Goal: Task Accomplishment & Management: Complete application form

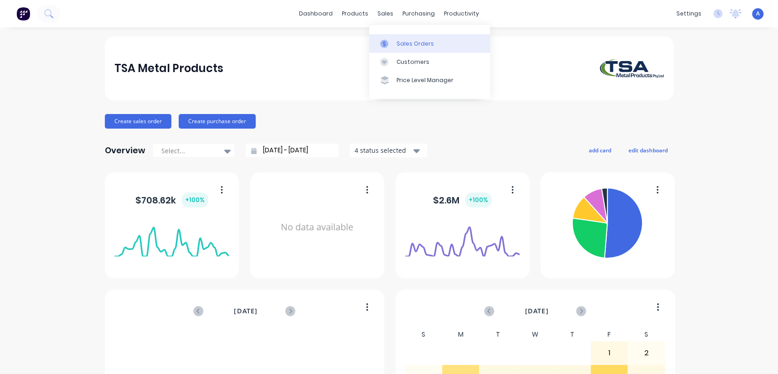
click at [397, 45] on div "Sales Orders" at bounding box center [414, 44] width 37 height 8
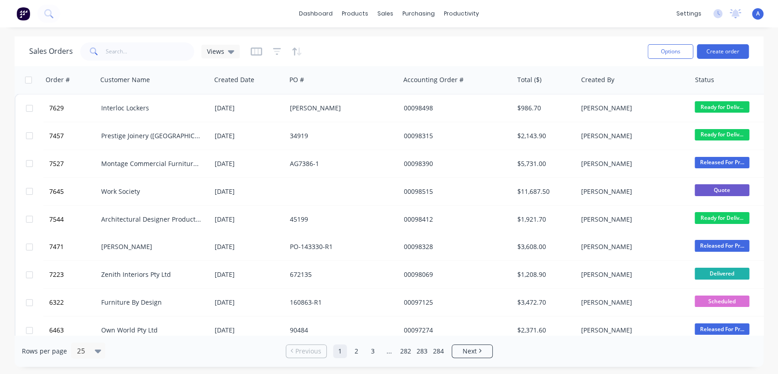
click at [727, 43] on div "Options Create order" at bounding box center [696, 51] width 105 height 22
click at [715, 51] on button "Create order" at bounding box center [723, 51] width 52 height 15
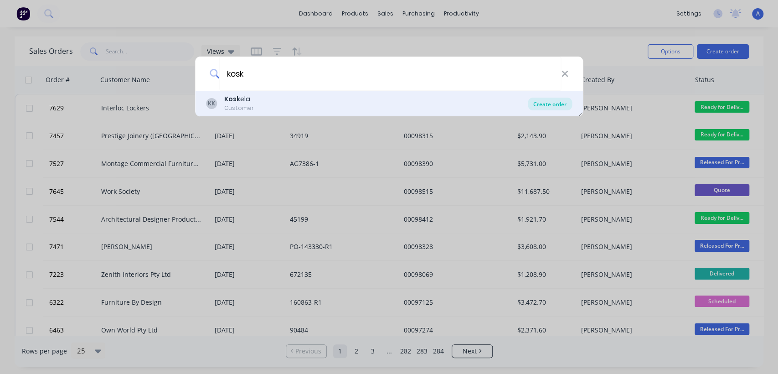
type input "kosk"
click at [540, 106] on div "Create order" at bounding box center [550, 104] width 44 height 13
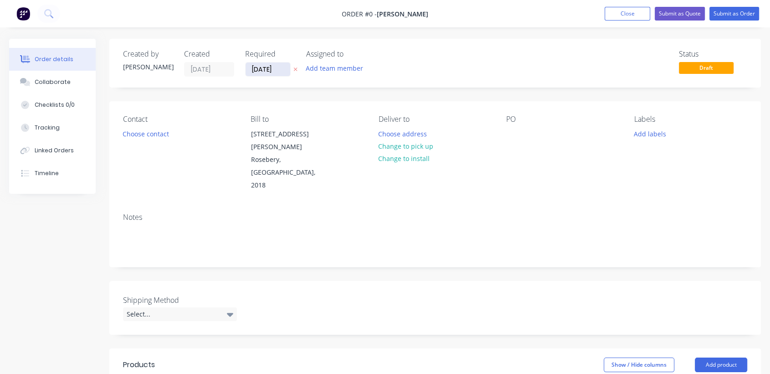
click at [282, 67] on input "[DATE]" at bounding box center [268, 69] width 45 height 14
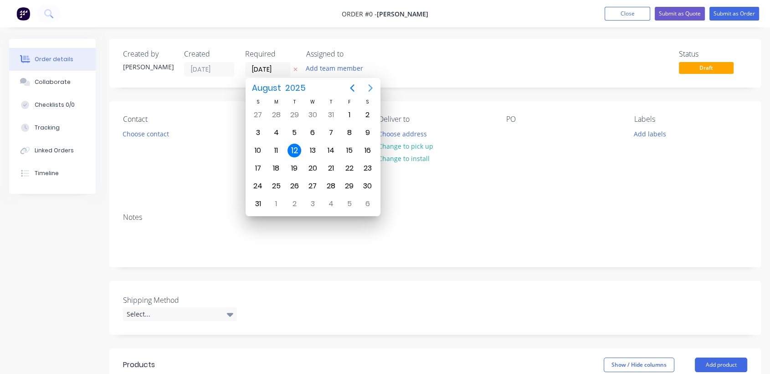
click at [369, 87] on icon "Next page" at bounding box center [370, 87] width 11 height 11
click at [370, 87] on icon "Next page" at bounding box center [370, 87] width 11 height 11
click at [307, 185] on div "31" at bounding box center [313, 186] width 14 height 14
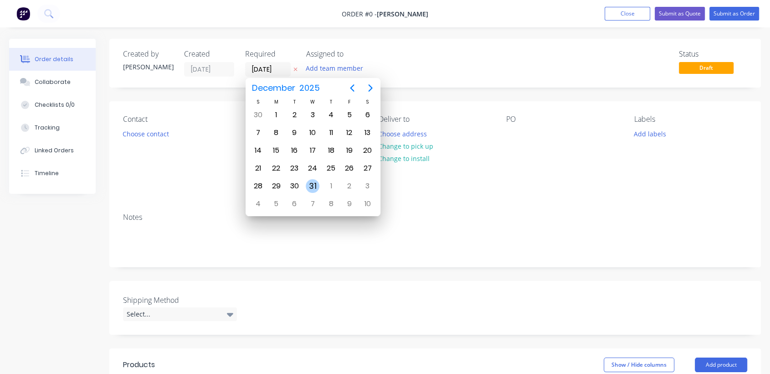
type input "[DATE]"
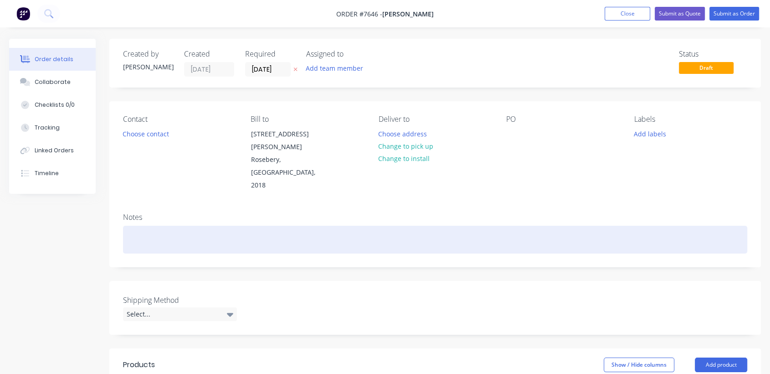
click at [148, 226] on div at bounding box center [435, 240] width 624 height 28
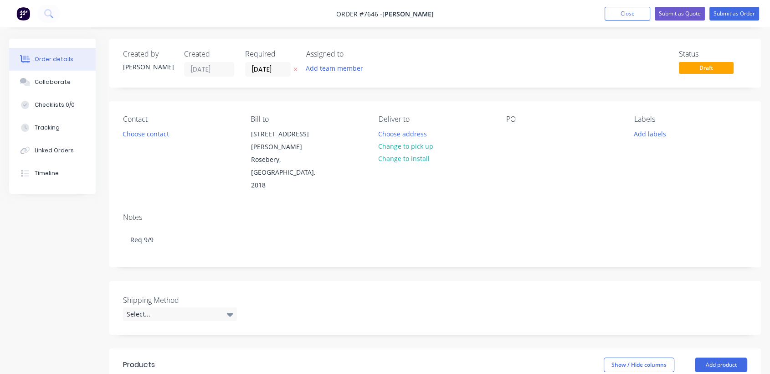
click at [400, 125] on div "Deliver to Choose address Change to pick up Change to install" at bounding box center [435, 153] width 113 height 77
click at [399, 128] on button "Choose address" at bounding box center [403, 133] width 58 height 12
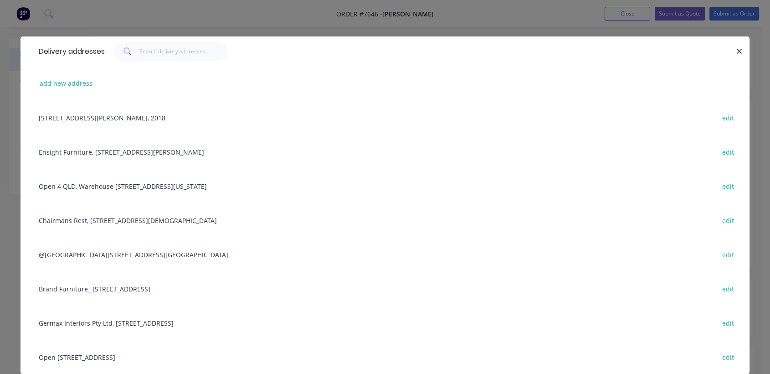
click at [66, 355] on div "Open [STREET_ADDRESS] edit" at bounding box center [385, 356] width 702 height 34
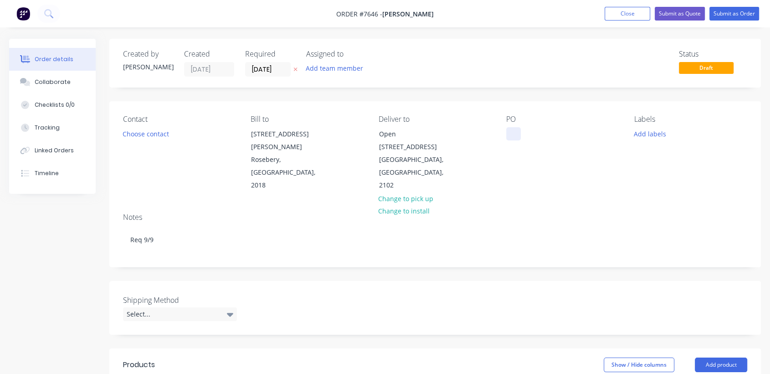
click at [509, 130] on div at bounding box center [513, 133] width 15 height 13
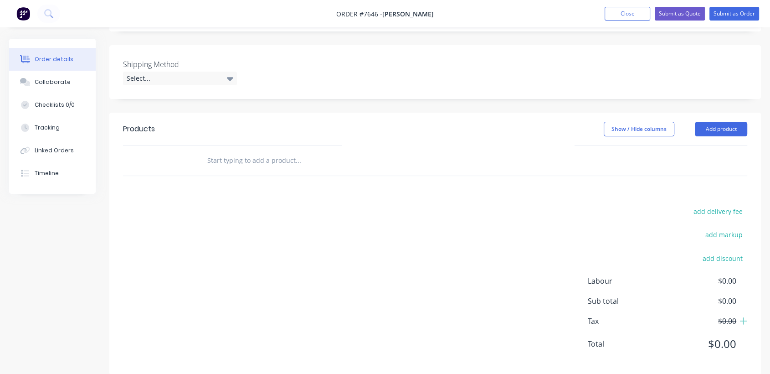
scroll to position [237, 0]
click at [204, 70] on div "Select..." at bounding box center [180, 77] width 114 height 14
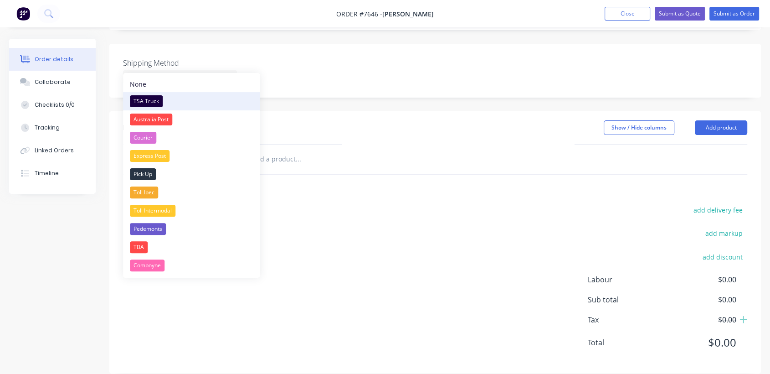
click at [150, 96] on div "TSA Truck" at bounding box center [146, 101] width 33 height 12
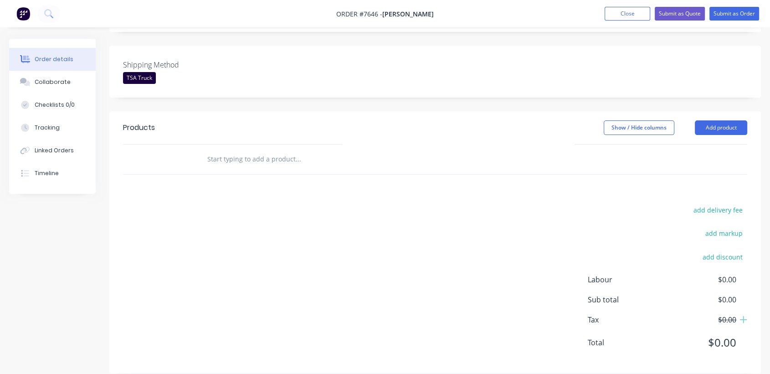
click at [269, 150] on input "text" at bounding box center [298, 159] width 182 height 18
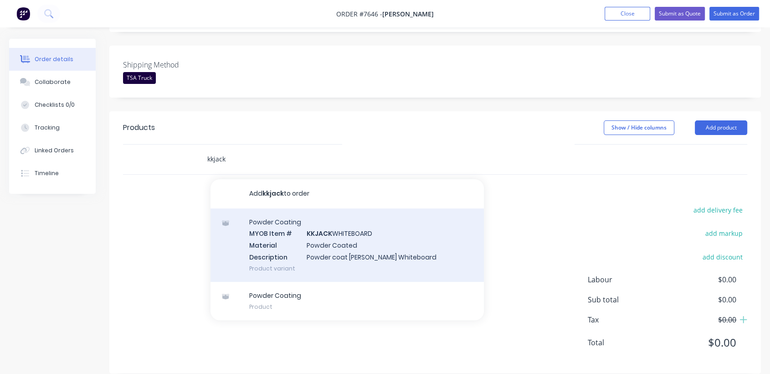
type input "kkjack"
click at [339, 230] on div "Powder Coating MYOB Item # KKJACK WHITEBOARD Material Powder Coated Description…" at bounding box center [347, 244] width 273 height 73
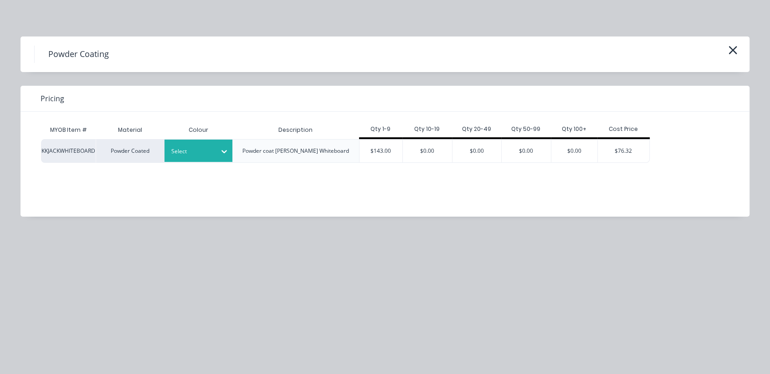
click at [222, 154] on icon at bounding box center [224, 151] width 9 height 9
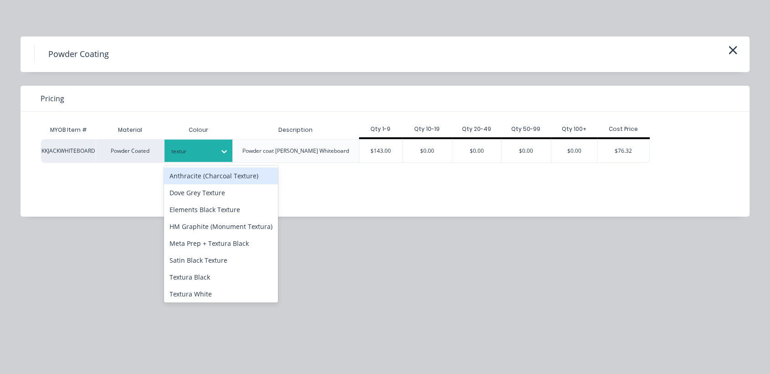
type input "textura"
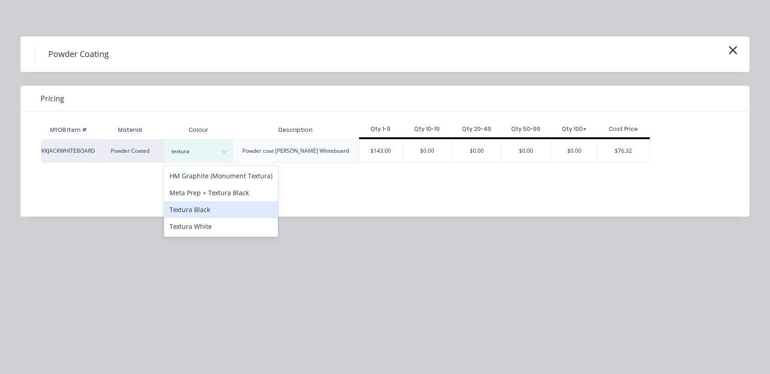
click at [205, 209] on div "Textura Black" at bounding box center [221, 209] width 114 height 17
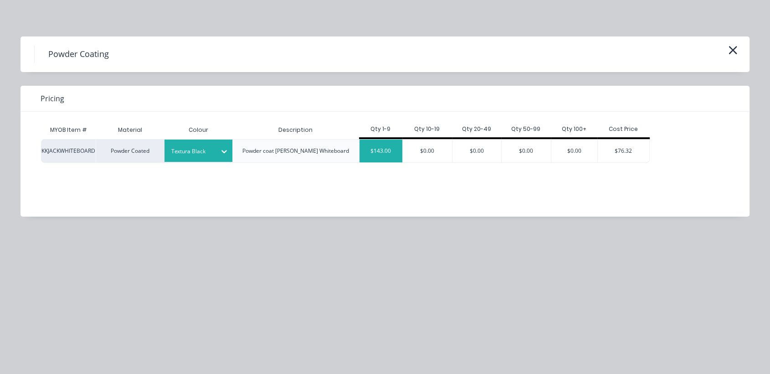
click at [389, 152] on div "$143.00" at bounding box center [381, 150] width 43 height 23
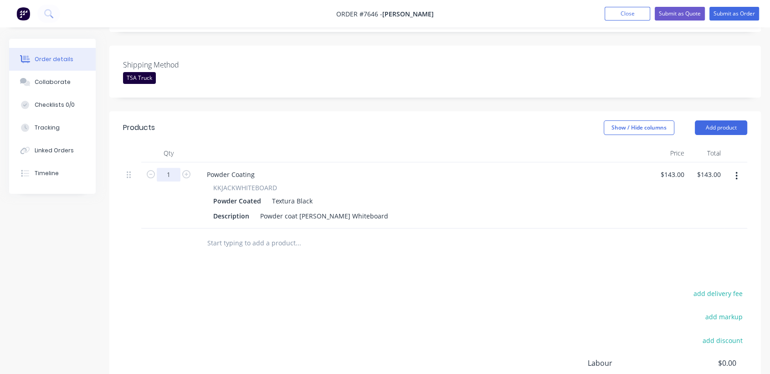
click at [176, 168] on input "1" at bounding box center [169, 175] width 24 height 14
type input "10"
type input "$1,430.00"
click at [256, 234] on input "text" at bounding box center [298, 243] width 182 height 18
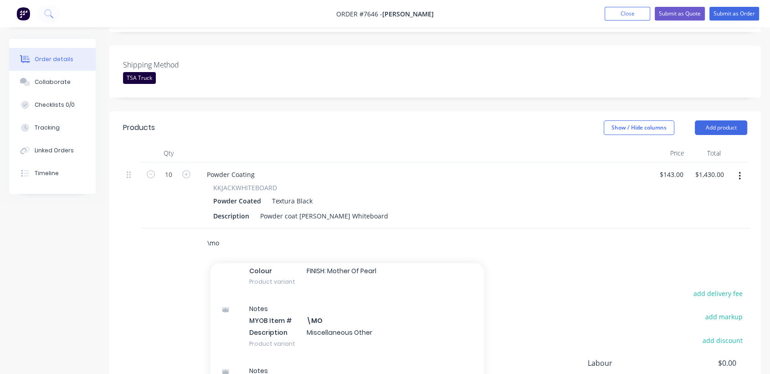
scroll to position [152, 0]
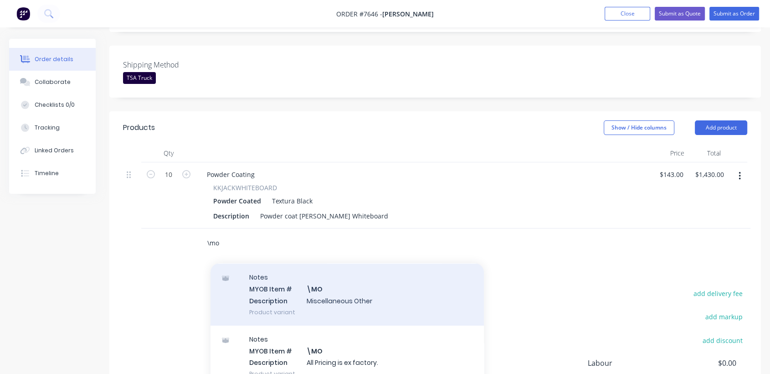
type input "\mo"
click at [328, 294] on div "Notes MYOB Item # \MO Description Miscellaneous Other Product variant" at bounding box center [347, 294] width 273 height 62
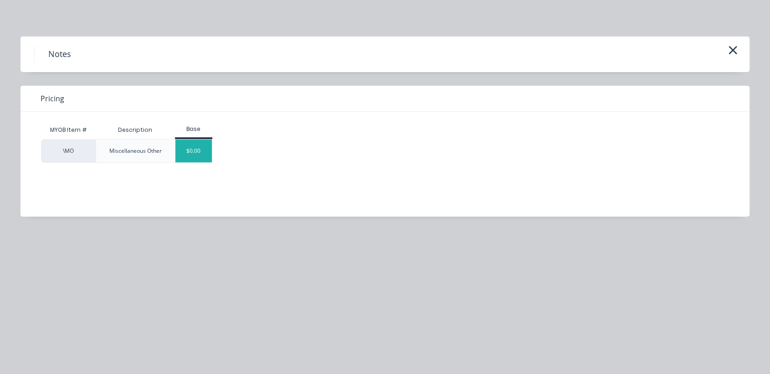
click at [203, 154] on div "$0.00" at bounding box center [193, 150] width 37 height 23
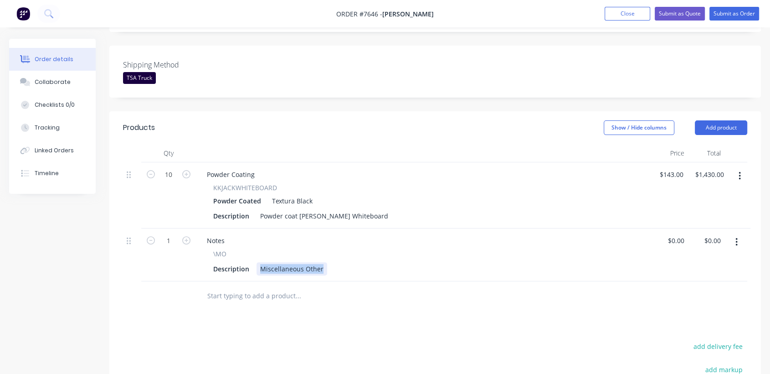
drag, startPoint x: 257, startPoint y: 255, endPoint x: 412, endPoint y: 272, distance: 155.9
click at [412, 272] on div "Qty Price Total 10 Powder Coating KKJACKWHITEBOARD Powder Coated Textura Black …" at bounding box center [435, 227] width 652 height 167
click at [310, 262] on div "TSA to assemble Castors" at bounding box center [298, 268] width 82 height 13
type input "$0.00"
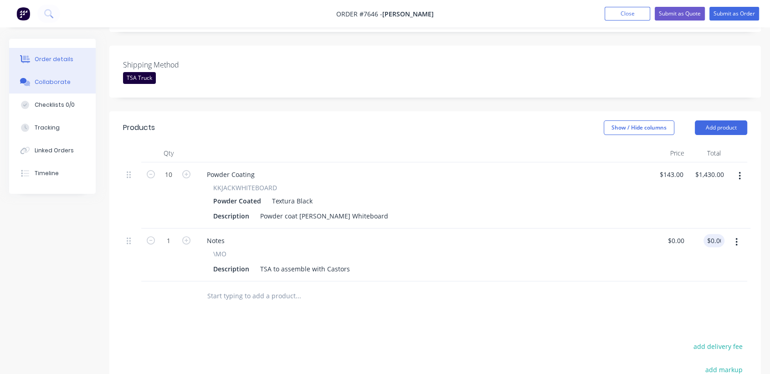
click at [62, 81] on div "Collaborate" at bounding box center [53, 82] width 36 height 8
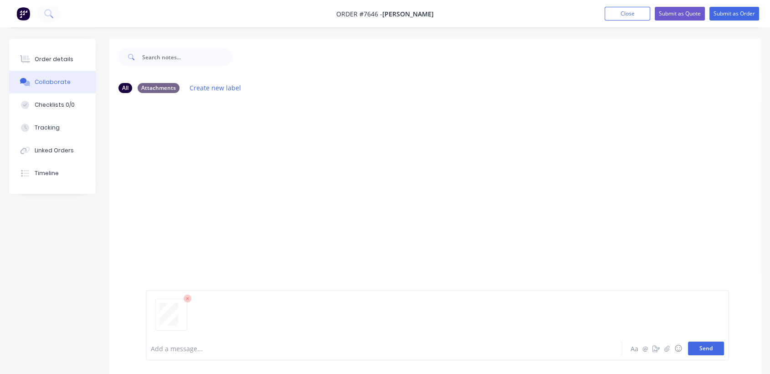
click at [713, 346] on button "Send" at bounding box center [706, 348] width 36 height 14
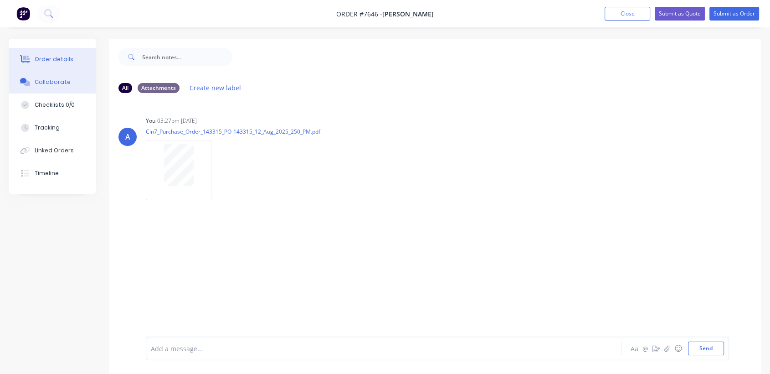
click at [64, 56] on div "Order details" at bounding box center [54, 59] width 39 height 8
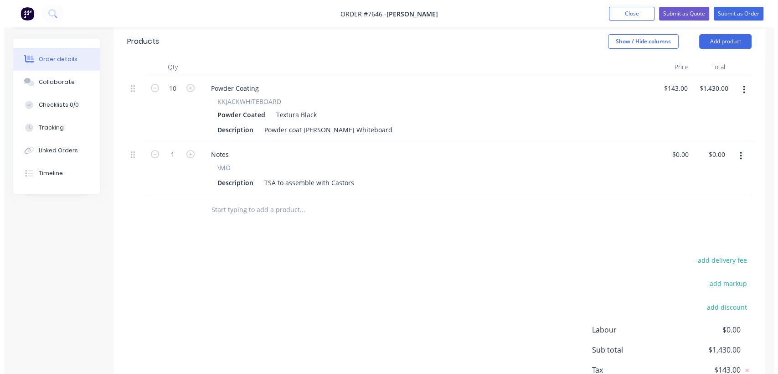
scroll to position [303, 0]
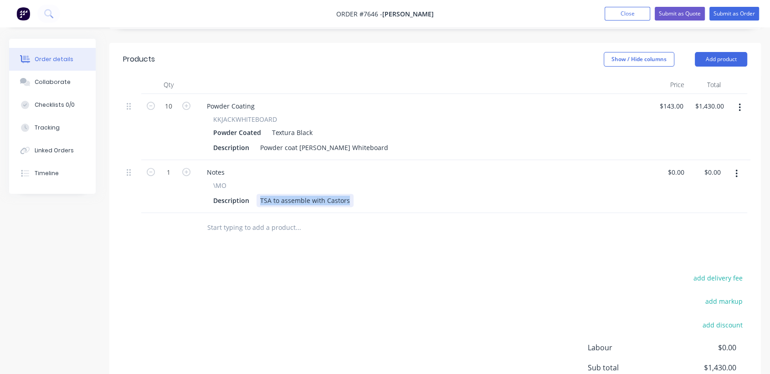
drag, startPoint x: 349, startPoint y: 187, endPoint x: 257, endPoint y: 175, distance: 92.3
click at [257, 180] on div "\MO Description TSA to assemble with Castors" at bounding box center [424, 193] width 448 height 26
paste div
click at [328, 223] on div at bounding box center [360, 228] width 328 height 30
click at [748, 13] on button "Submit as Order" at bounding box center [734, 14] width 50 height 14
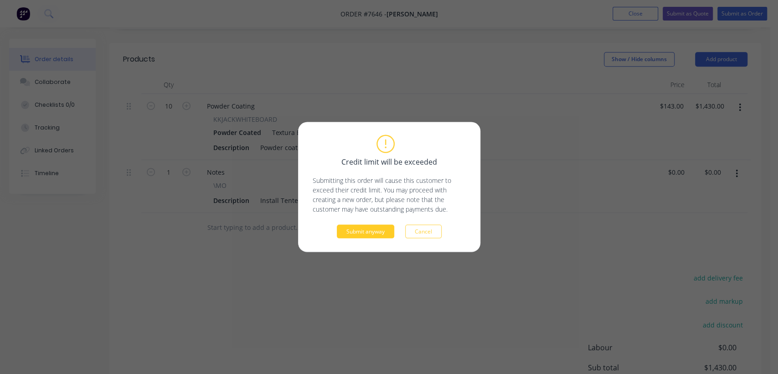
click at [369, 232] on button "Submit anyway" at bounding box center [365, 232] width 57 height 14
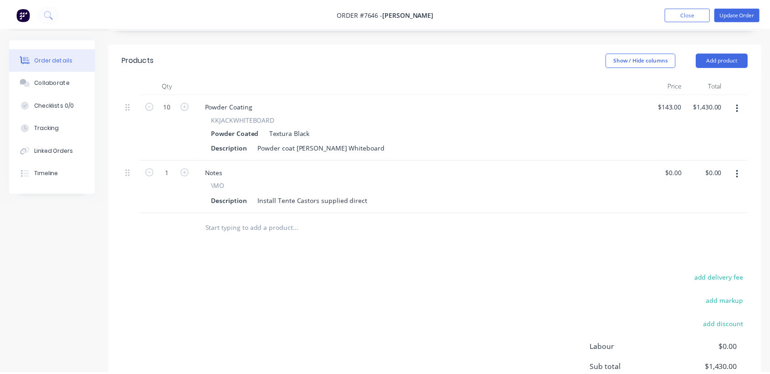
scroll to position [264, 0]
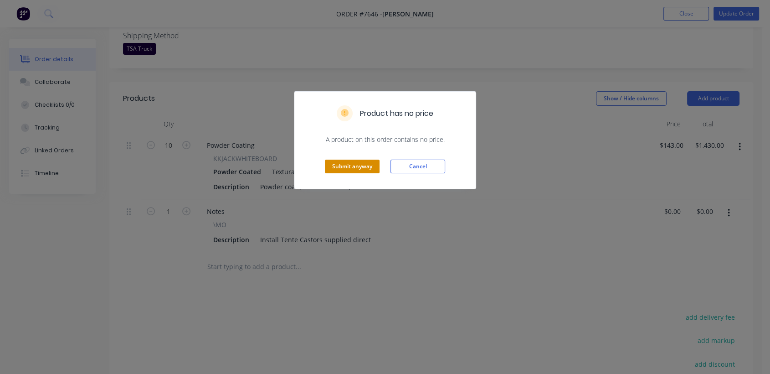
click at [347, 162] on button "Submit anyway" at bounding box center [352, 166] width 55 height 14
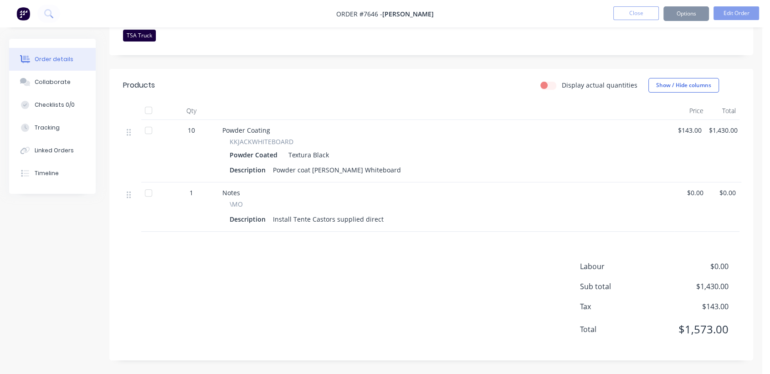
scroll to position [241, 0]
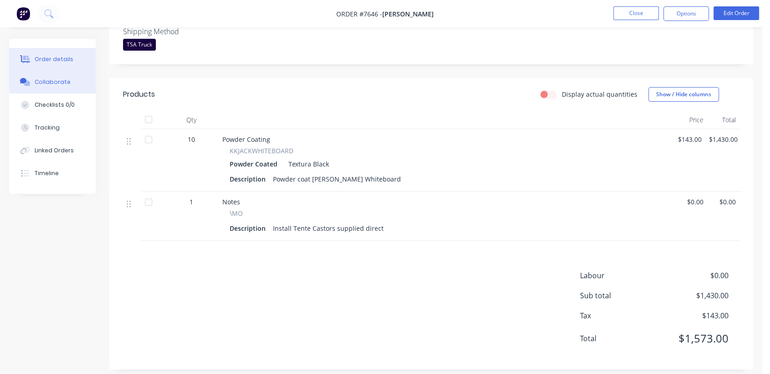
click at [62, 81] on div "Collaborate" at bounding box center [53, 82] width 36 height 8
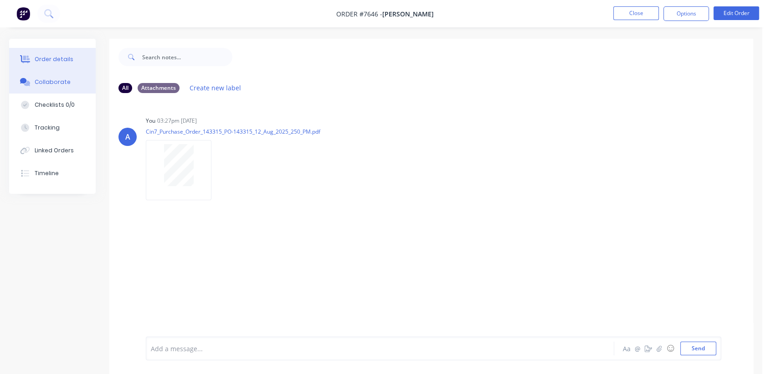
click at [50, 57] on div "Order details" at bounding box center [54, 59] width 39 height 8
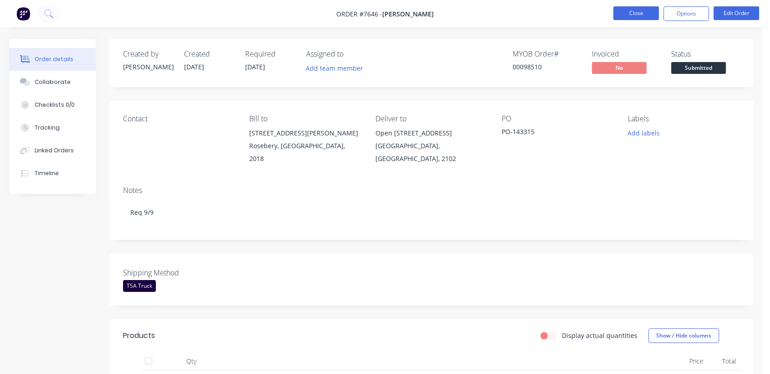
click at [644, 9] on button "Close" at bounding box center [636, 13] width 46 height 14
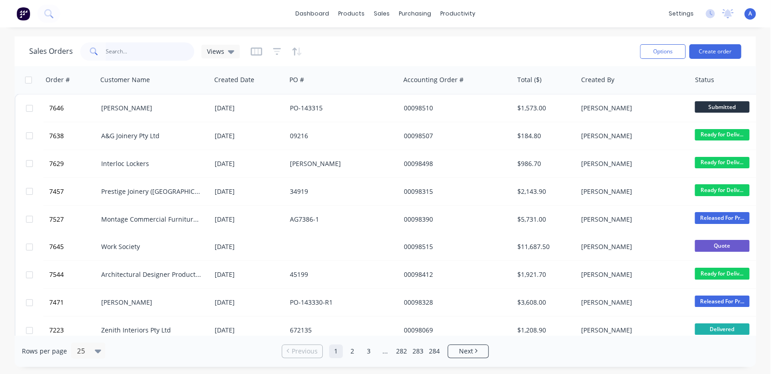
click at [161, 53] on input "text" at bounding box center [150, 51] width 89 height 18
type input "98513"
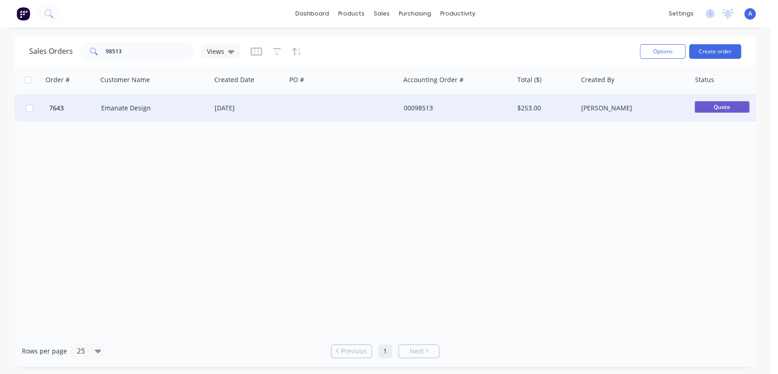
click at [330, 106] on div at bounding box center [342, 107] width 113 height 27
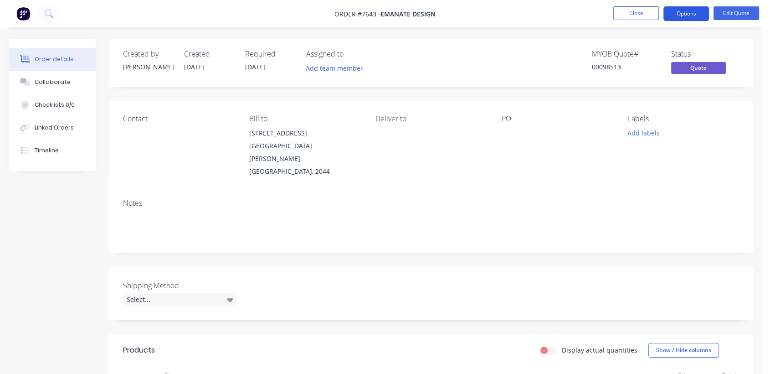
click at [685, 15] on button "Options" at bounding box center [686, 13] width 46 height 15
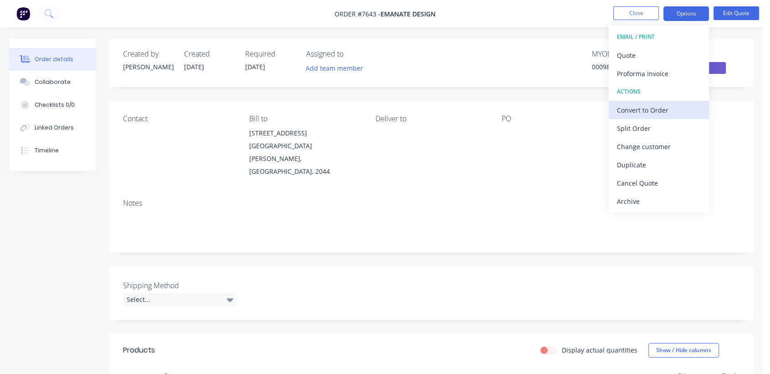
click at [653, 107] on div "Convert to Order" at bounding box center [659, 109] width 84 height 13
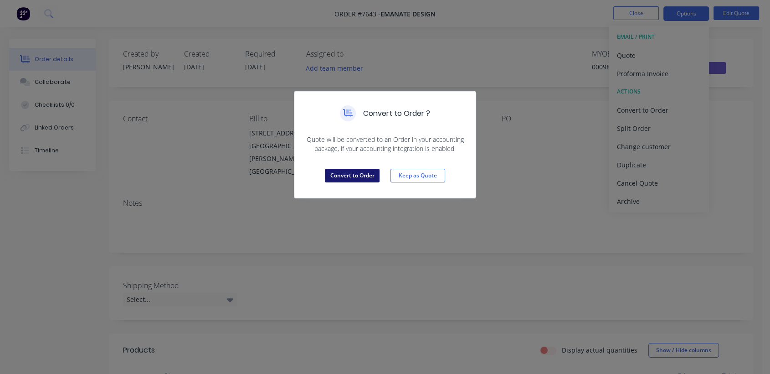
click at [369, 176] on button "Convert to Order" at bounding box center [352, 176] width 55 height 14
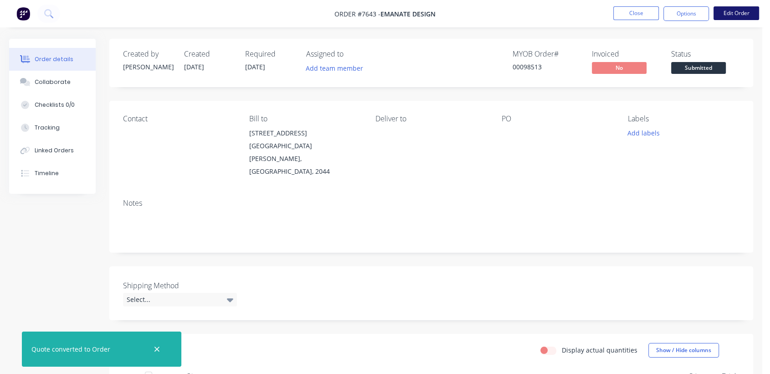
click at [736, 15] on button "Edit Order" at bounding box center [737, 13] width 46 height 14
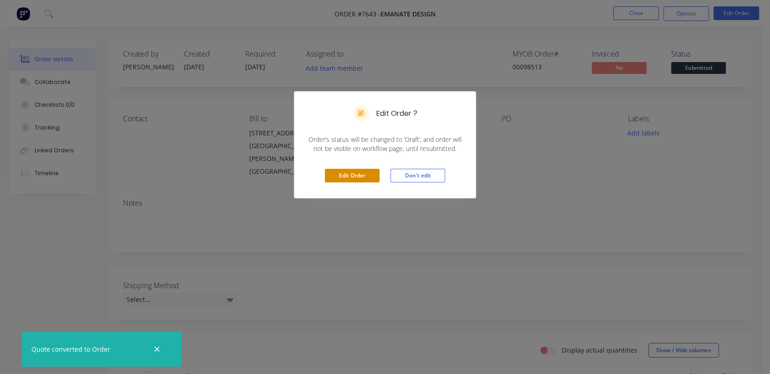
click at [364, 173] on button "Edit Order" at bounding box center [352, 176] width 55 height 14
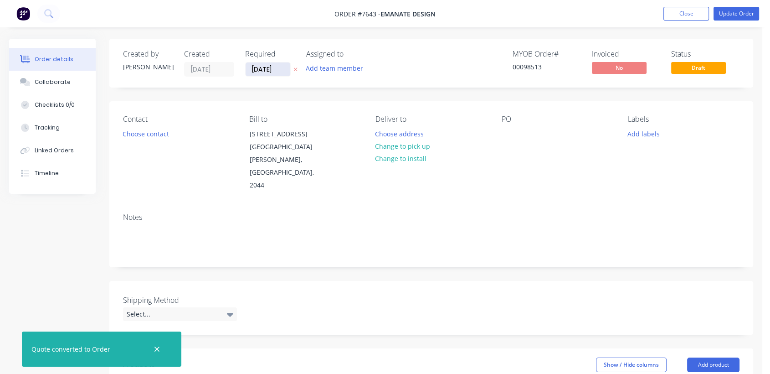
click at [279, 70] on input "[DATE]" at bounding box center [268, 69] width 45 height 14
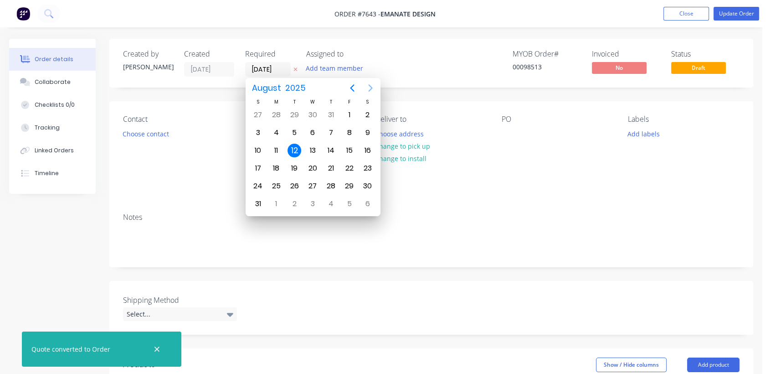
click at [372, 87] on icon "Next page" at bounding box center [370, 87] width 11 height 11
click at [371, 87] on icon "Next page" at bounding box center [370, 87] width 4 height 7
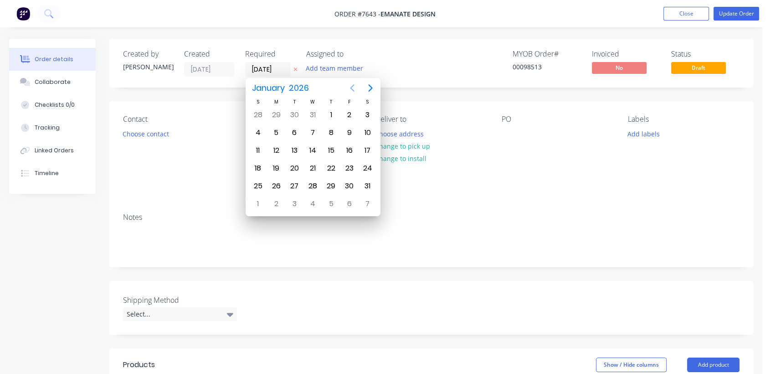
click at [348, 88] on icon "Previous page" at bounding box center [352, 87] width 11 height 11
click at [310, 183] on div "31" at bounding box center [313, 186] width 14 height 14
type input "[DATE]"
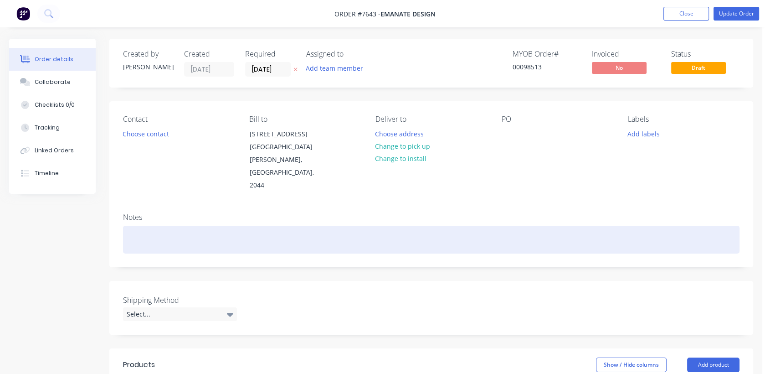
click at [136, 227] on div at bounding box center [431, 240] width 617 height 28
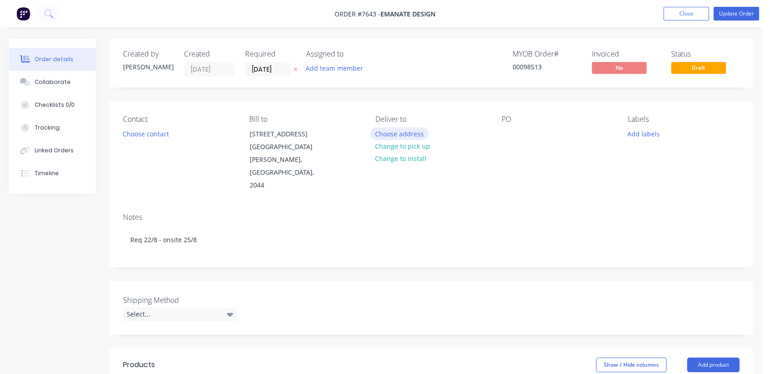
click at [394, 131] on button "Choose address" at bounding box center [399, 133] width 58 height 12
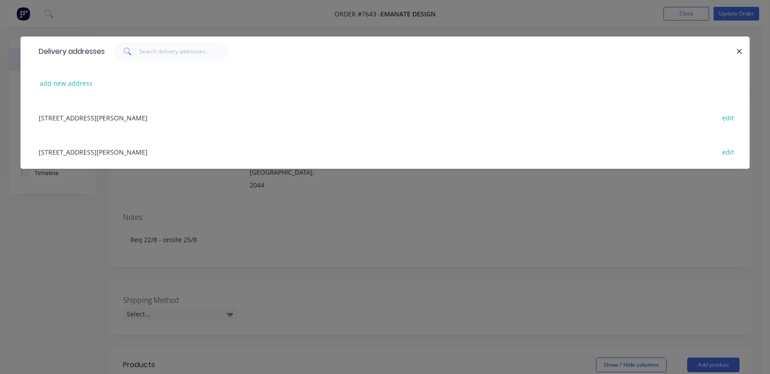
click at [109, 151] on div "[STREET_ADDRESS][PERSON_NAME] edit" at bounding box center [385, 151] width 702 height 34
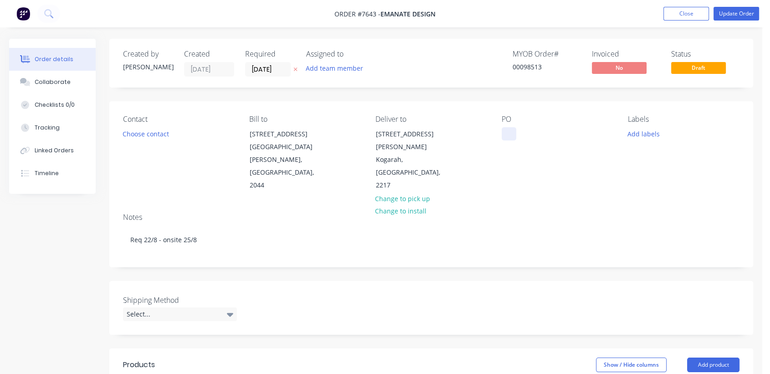
click at [510, 128] on div at bounding box center [509, 133] width 15 height 13
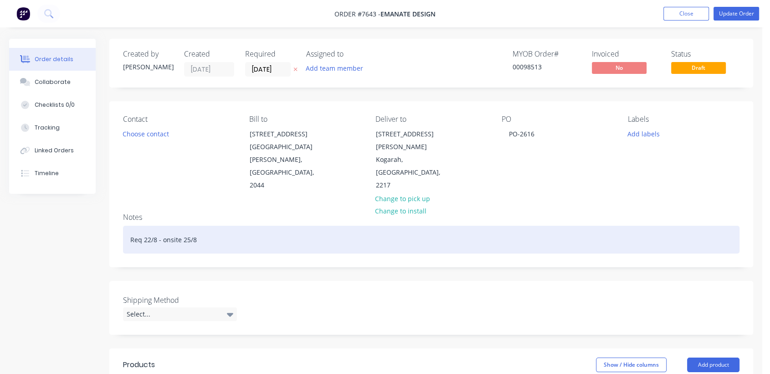
click at [220, 228] on div "Req 22/8 - onsite 25/8" at bounding box center [431, 240] width 617 height 28
click at [209, 226] on div "Req 22/8 - onsite 25/8 - PLease confirm ETA" at bounding box center [431, 240] width 617 height 28
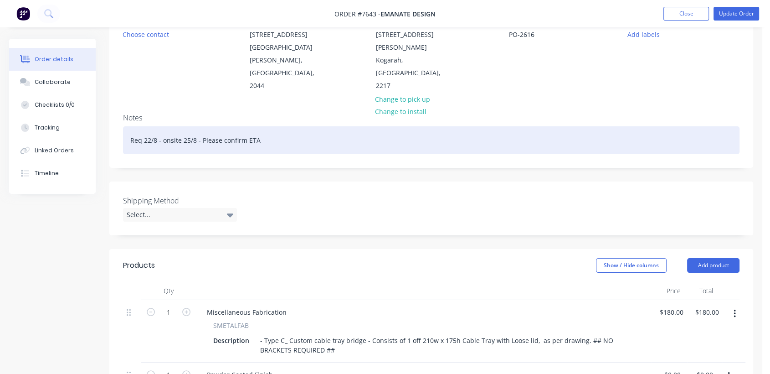
scroll to position [101, 0]
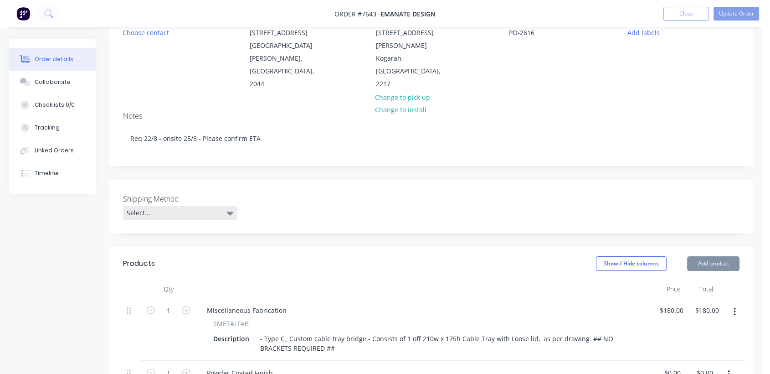
click at [171, 206] on div "Select..." at bounding box center [180, 213] width 114 height 14
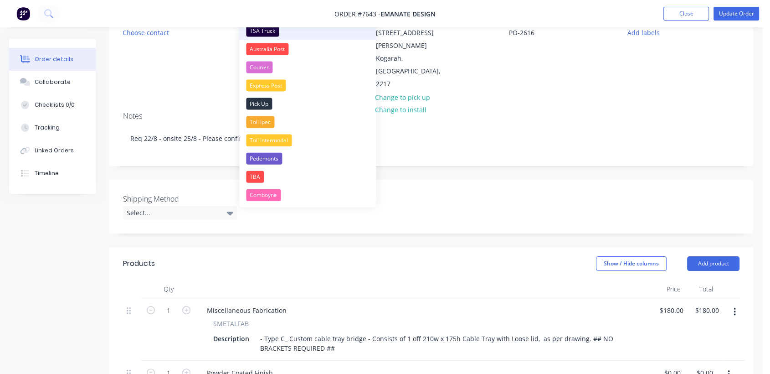
click at [268, 32] on div "TSA Truck" at bounding box center [262, 31] width 33 height 12
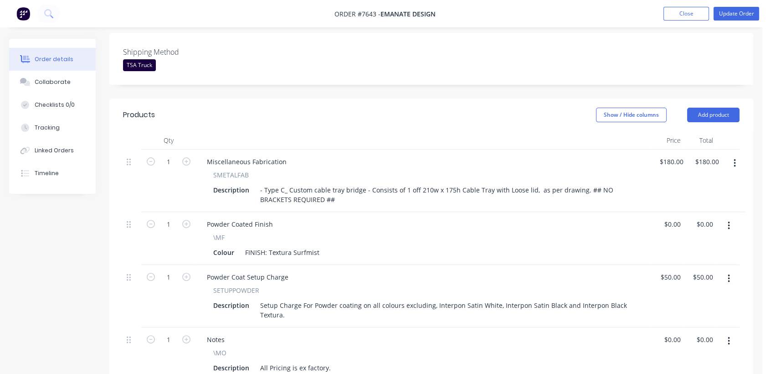
scroll to position [253, 0]
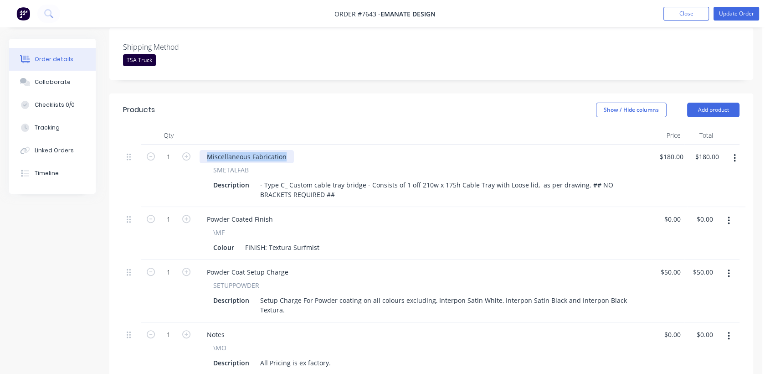
drag, startPoint x: 286, startPoint y: 143, endPoint x: 180, endPoint y: 156, distance: 107.4
click at [180, 156] on div "1 Miscellaneous Fabrication SMETALFAB Description - Type C_ Custom cable tray b…" at bounding box center [431, 175] width 617 height 62
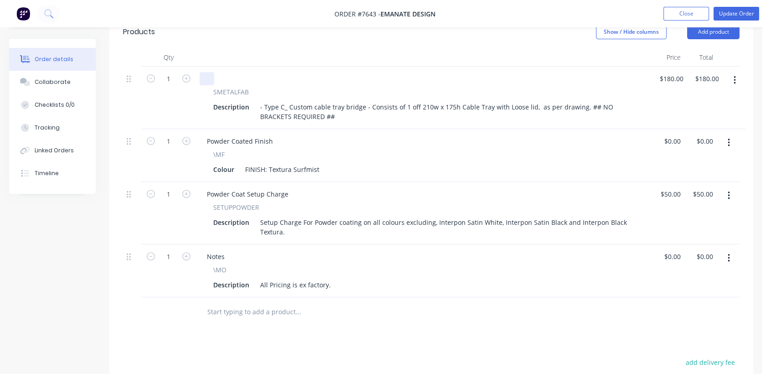
scroll to position [354, 0]
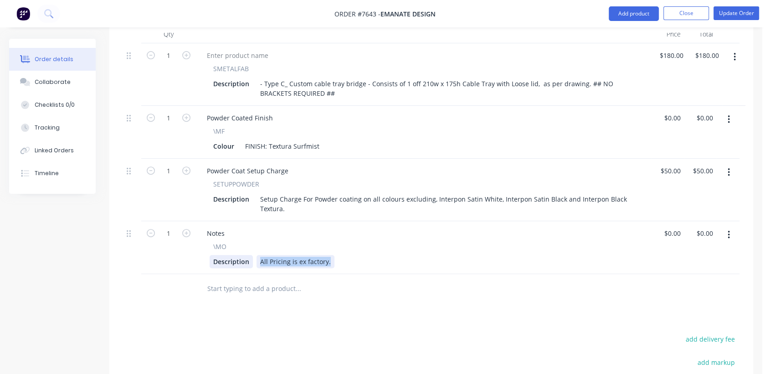
drag, startPoint x: 327, startPoint y: 251, endPoint x: 249, endPoint y: 247, distance: 78.0
click at [248, 255] on div "Description All Pricing is ex factory." at bounding box center [422, 261] width 425 height 13
type input "$0.00"
click at [74, 76] on button "Collaborate" at bounding box center [52, 82] width 87 height 23
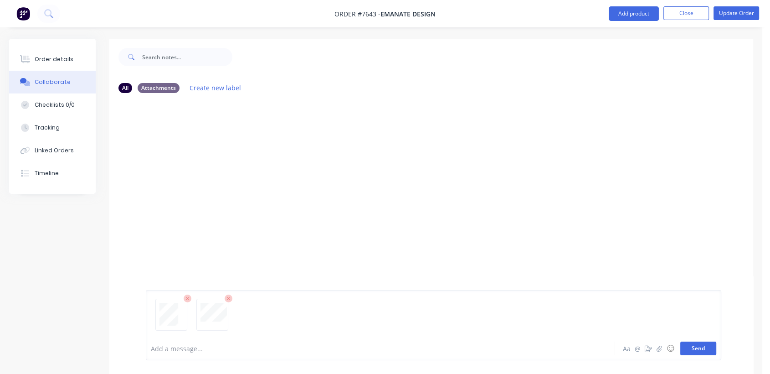
click at [702, 349] on button "Send" at bounding box center [698, 348] width 36 height 14
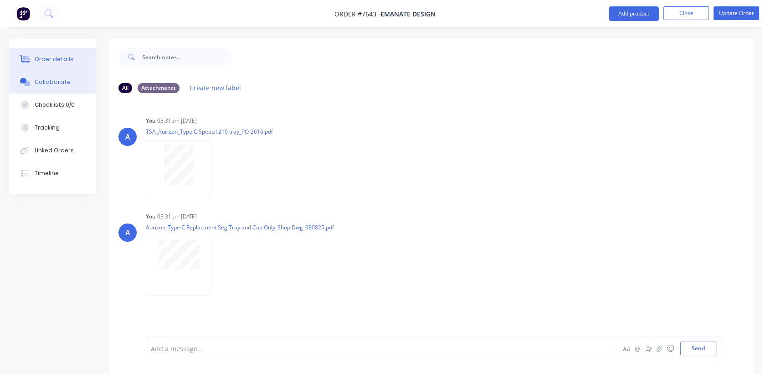
click at [64, 56] on div "Order details" at bounding box center [54, 59] width 39 height 8
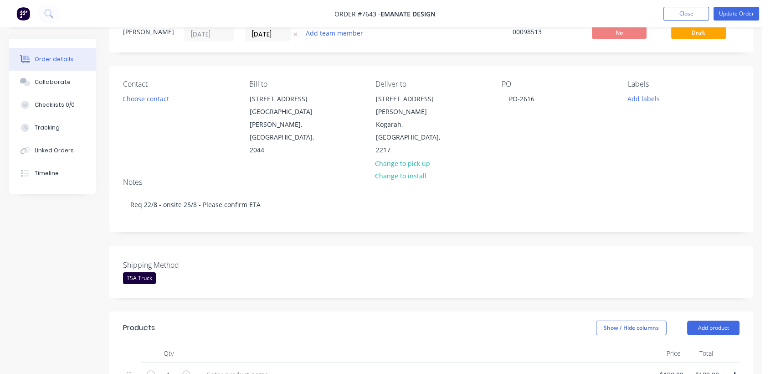
scroll to position [253, 0]
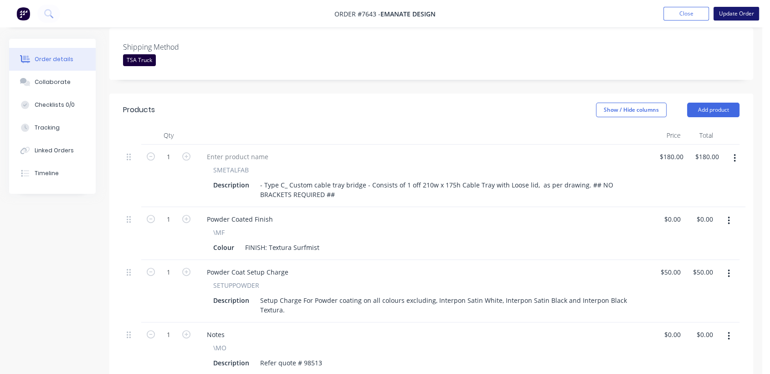
click at [737, 12] on button "Update Order" at bounding box center [737, 14] width 46 height 14
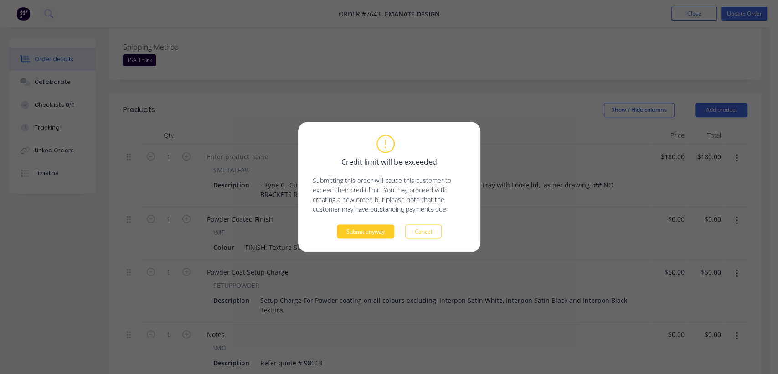
click at [375, 231] on button "Submit anyway" at bounding box center [365, 232] width 57 height 14
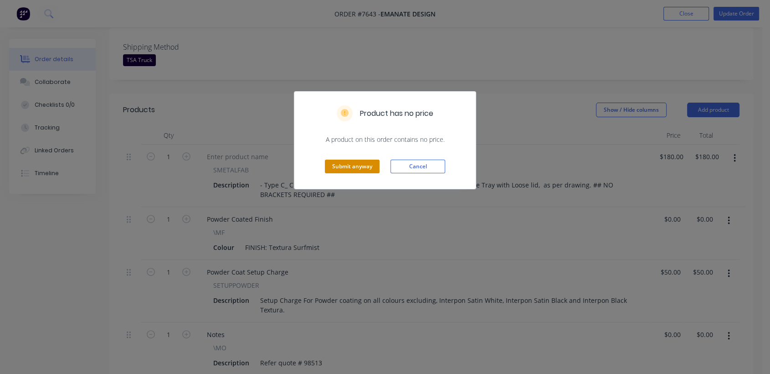
click at [342, 159] on button "Submit anyway" at bounding box center [352, 166] width 55 height 14
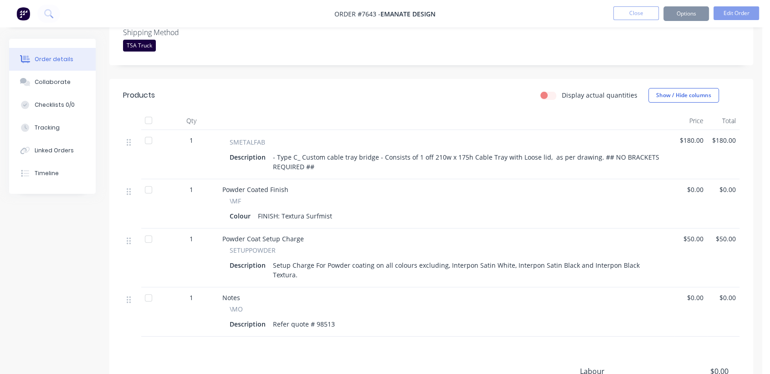
scroll to position [230, 0]
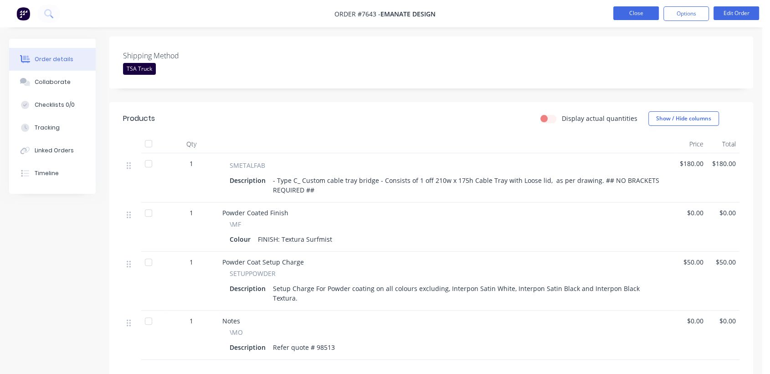
click at [624, 19] on button "Close" at bounding box center [636, 13] width 46 height 14
